Goal: Communication & Community: Answer question/provide support

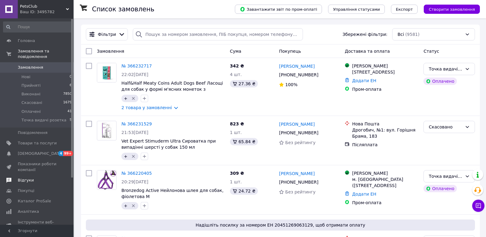
click at [26, 178] on span "Відгуки" at bounding box center [26, 181] width 16 height 6
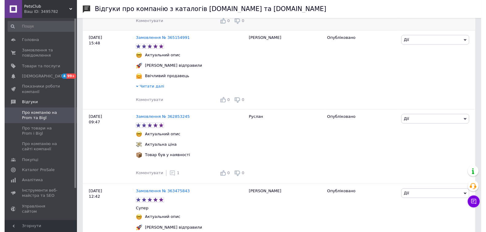
scroll to position [184, 0]
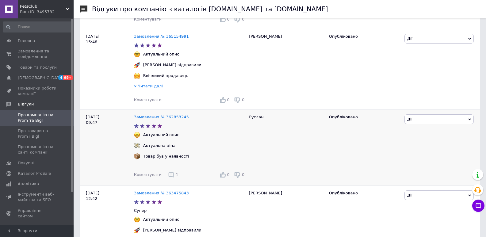
click at [169, 175] on icon at bounding box center [171, 175] width 6 height 6
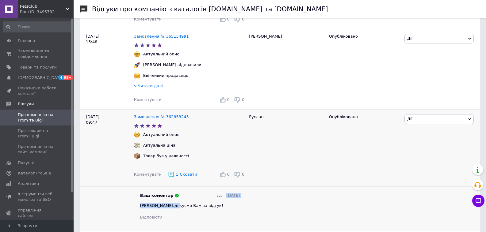
drag, startPoint x: 203, startPoint y: 203, endPoint x: 186, endPoint y: 209, distance: 18.7
click at [169, 208] on div "Ваш коментар [DATE] [PERSON_NAME],дякуємо Вам за відгук! Відповісти" at bounding box center [190, 207] width 100 height 28
click at [186, 208] on span "[PERSON_NAME],дякуємо Вам за відгук!" at bounding box center [181, 206] width 83 height 5
drag, startPoint x: 196, startPoint y: 209, endPoint x: 154, endPoint y: 209, distance: 42.6
click at [154, 209] on div "[PERSON_NAME],дякуємо Вам за відгук!" at bounding box center [190, 206] width 100 height 6
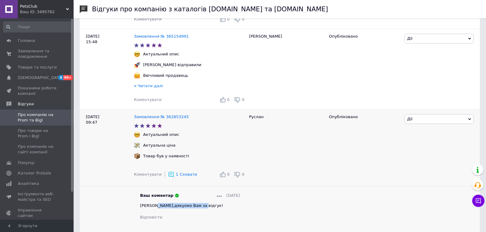
copy span "дякуємо Вам за відгук!"
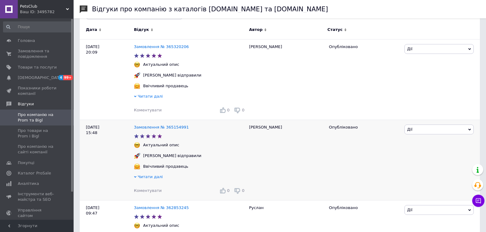
scroll to position [92, 0]
click at [153, 192] on span "Коментувати" at bounding box center [148, 192] width 28 height 5
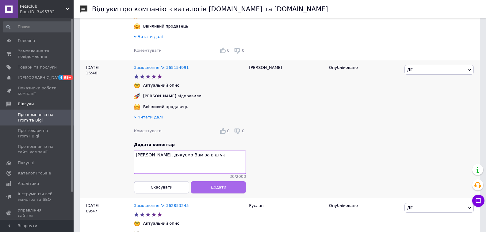
scroll to position [153, 0]
type textarea "[PERSON_NAME], дякуємо Вам за відгук!"
click at [206, 193] on button "Додати" at bounding box center [218, 187] width 55 height 12
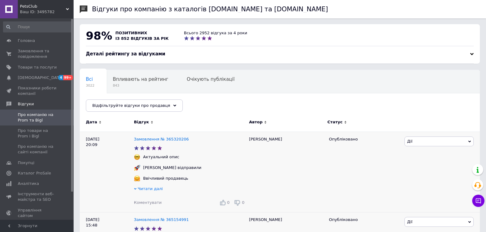
scroll to position [0, 0]
click at [149, 204] on span "Коментувати" at bounding box center [148, 203] width 28 height 5
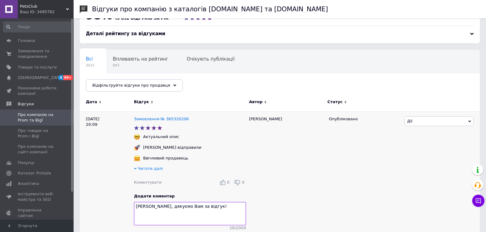
scroll to position [31, 0]
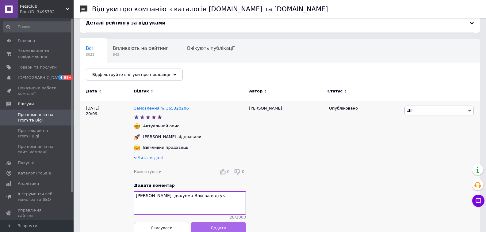
type textarea "[PERSON_NAME], дякуємо Вам за відгук!"
click at [199, 229] on button "Додати" at bounding box center [218, 228] width 55 height 12
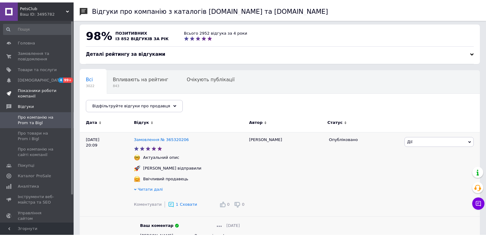
scroll to position [0, 0]
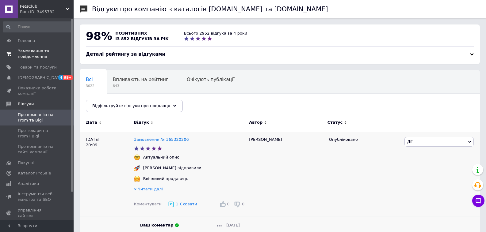
click at [26, 54] on span "Замовлення та повідомлення" at bounding box center [37, 53] width 39 height 11
